Goal: Information Seeking & Learning: Learn about a topic

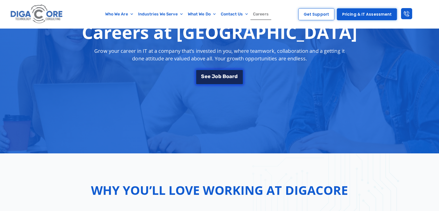
click at [217, 77] on span "o" at bounding box center [216, 76] width 3 height 5
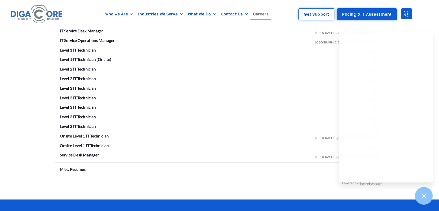
scroll to position [935, 0]
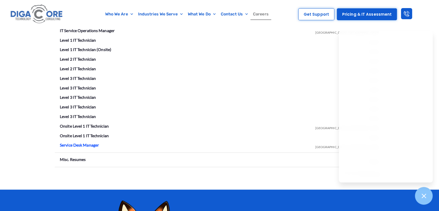
click at [71, 144] on link "Service Desk Manager" at bounding box center [79, 145] width 39 height 5
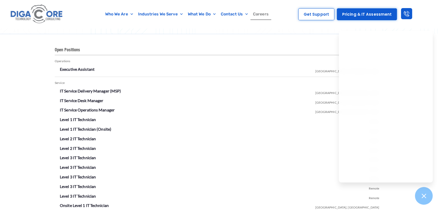
scroll to position [912, 0]
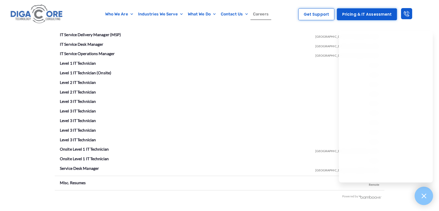
click at [426, 197] on icon at bounding box center [423, 196] width 7 height 7
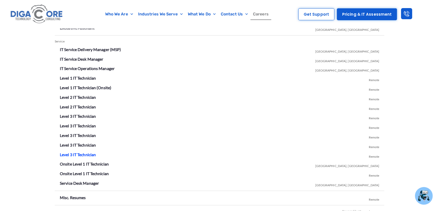
scroll to position [889, 0]
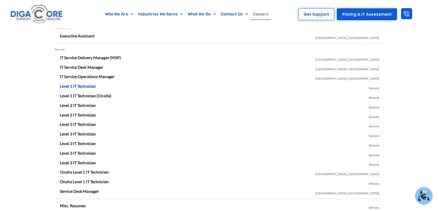
click at [79, 85] on link "Level 1 IT Technician" at bounding box center [78, 86] width 36 height 5
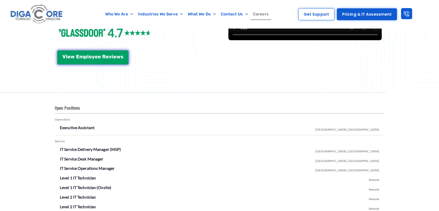
scroll to position [912, 0]
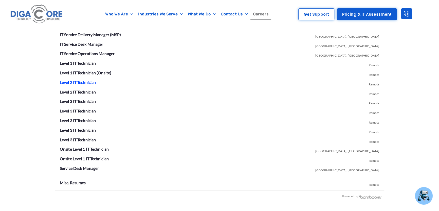
click at [83, 83] on link "Level 2 IT Technician" at bounding box center [78, 82] width 36 height 5
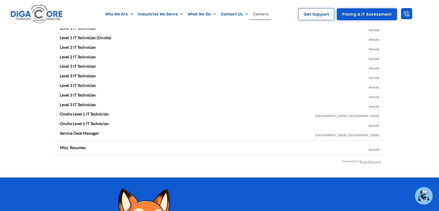
scroll to position [905, 0]
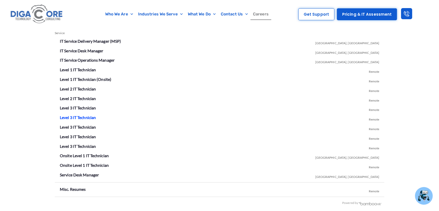
drag, startPoint x: 84, startPoint y: 120, endPoint x: 74, endPoint y: 117, distance: 10.2
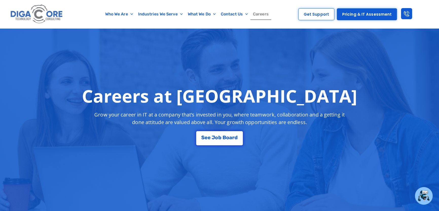
scroll to position [0, 0]
